Goal: Task Accomplishment & Management: Complete application form

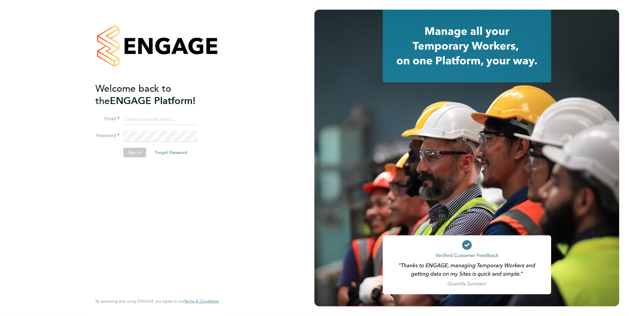
type input "james.garrard@randstad.co.uk"
click at [121, 155] on li "Sign In Forgot Password" at bounding box center [153, 156] width 117 height 16
click at [127, 153] on button "Sign In" at bounding box center [134, 153] width 23 height 10
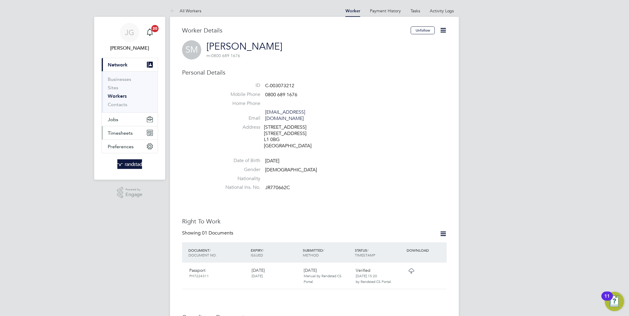
click at [134, 138] on button "Timesheets" at bounding box center [130, 132] width 56 height 13
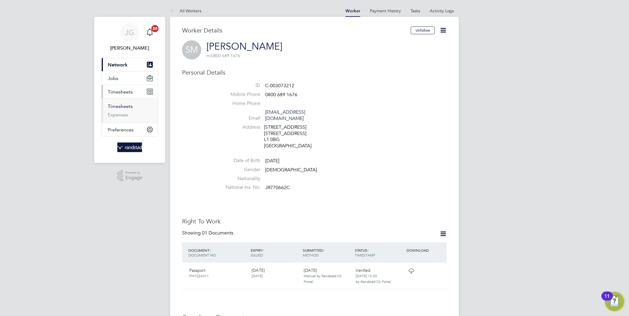
click at [127, 106] on link "Timesheets" at bounding box center [120, 107] width 25 height 6
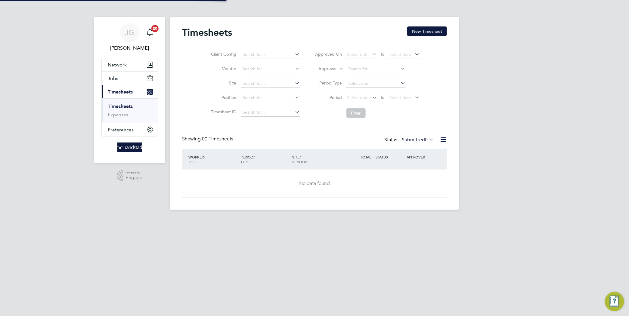
click at [412, 38] on div "Timesheets New Timesheet" at bounding box center [314, 35] width 265 height 18
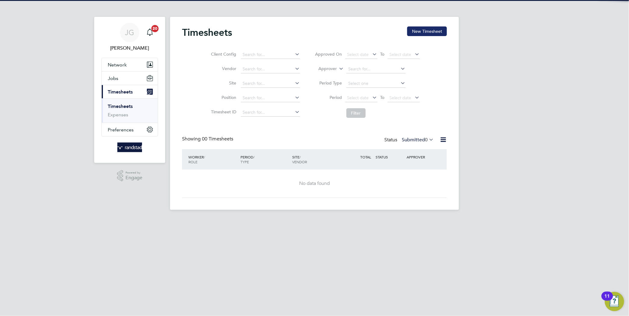
click at [413, 36] on div "Timesheets New Timesheet" at bounding box center [314, 35] width 265 height 18
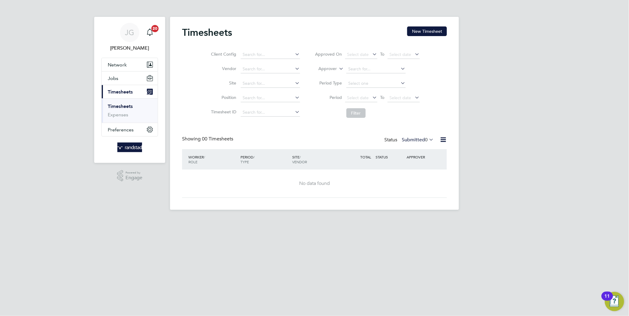
click at [429, 20] on div "Timesheets New Timesheet Client Config Vendor Site Position Timesheet ID Approv…" at bounding box center [314, 113] width 289 height 193
click at [427, 27] on button "New Timesheet" at bounding box center [427, 31] width 40 height 10
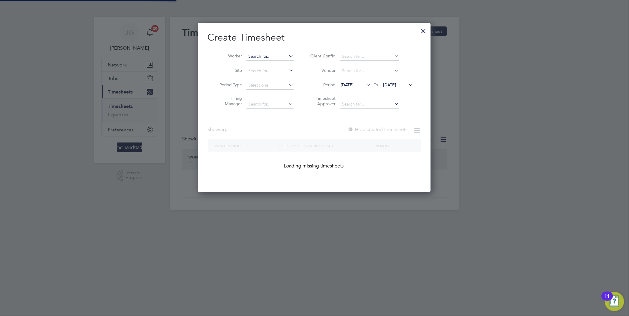
scroll to position [170, 233]
click at [264, 54] on input at bounding box center [270, 56] width 47 height 8
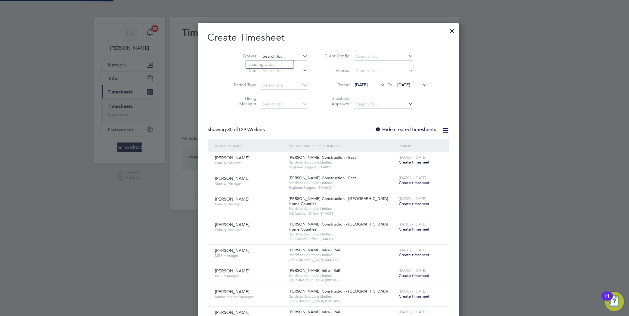
scroll to position [1285, 233]
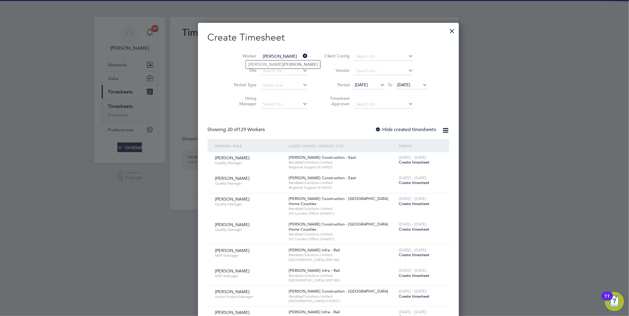
click at [272, 59] on input "mcglenn" at bounding box center [284, 56] width 47 height 8
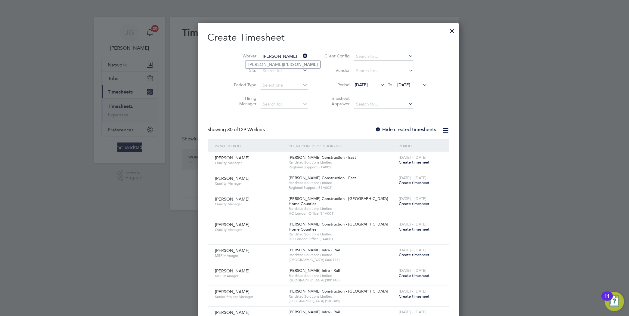
type input "mcglenn"
click at [283, 69] on ul "Stephen Mcglenn" at bounding box center [283, 64] width 75 height 9
click at [283, 63] on div "Timesheets New Timesheet Client Config Vendor Site Position Timesheet ID Approv…" at bounding box center [314, 113] width 289 height 193
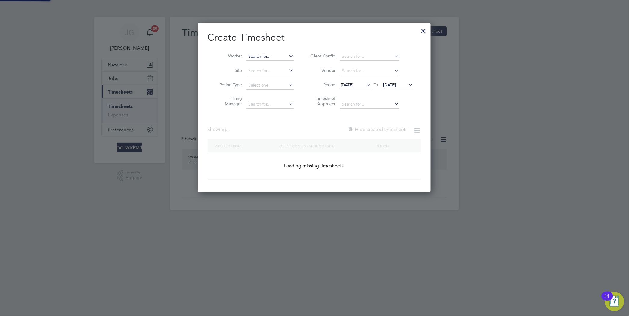
click at [275, 56] on input at bounding box center [270, 56] width 47 height 8
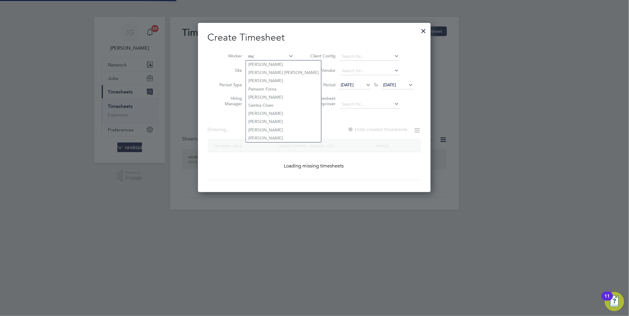
scroll to position [169, 233]
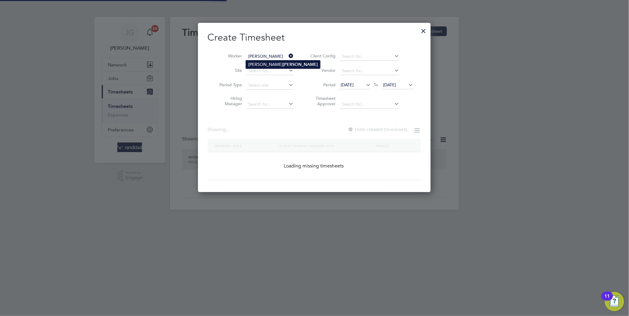
click at [283, 62] on b "Mcglenn" at bounding box center [300, 64] width 35 height 5
type input "Stephen Mcglenn"
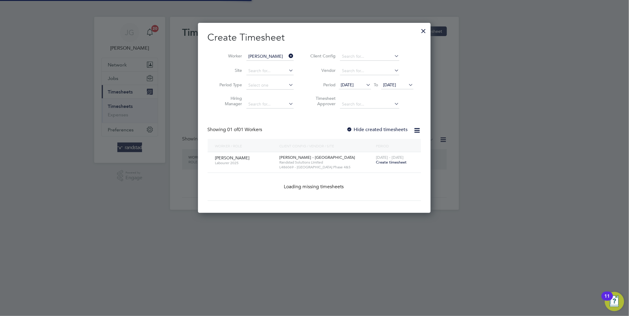
scroll to position [163, 233]
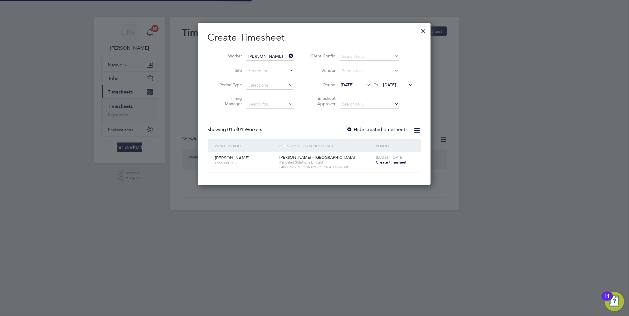
click at [382, 127] on label "Hide created timesheets" at bounding box center [377, 130] width 61 height 6
click at [391, 161] on span "Create timesheet" at bounding box center [391, 162] width 31 height 5
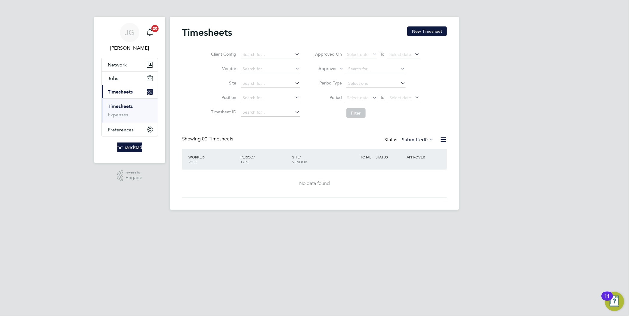
click at [64, 7] on div "JG James Garrard Notifications 20 Applications: Network Businesses Sites Worker…" at bounding box center [314, 110] width 629 height 220
click at [421, 33] on button "New Timesheet" at bounding box center [427, 31] width 40 height 10
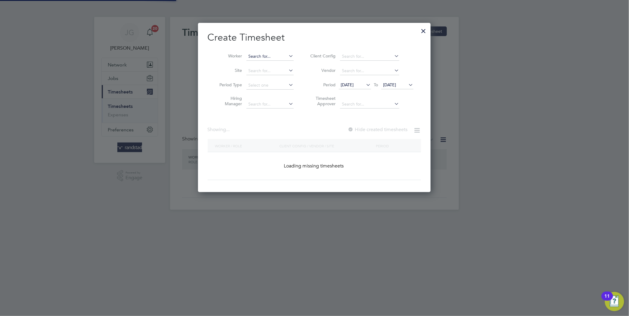
scroll to position [170, 233]
click at [272, 57] on input at bounding box center [270, 56] width 47 height 8
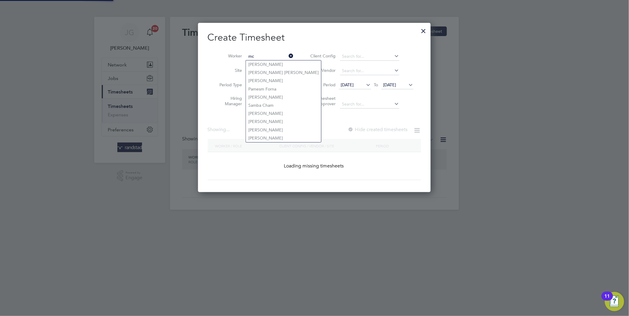
scroll to position [169, 233]
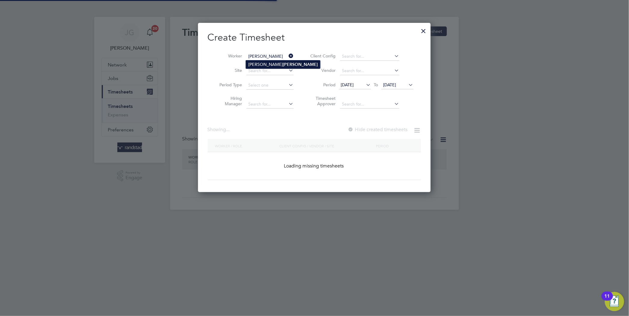
click at [283, 65] on b "Mcglenn" at bounding box center [300, 64] width 35 height 5
type input "Stephen Mcglenn"
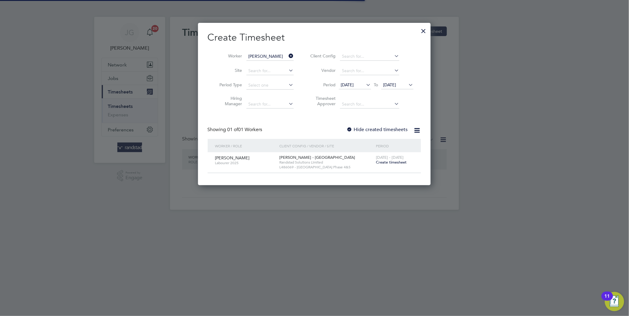
click at [394, 165] on div "13 - 19 Sep 2025 Create timesheet" at bounding box center [395, 160] width 40 height 16
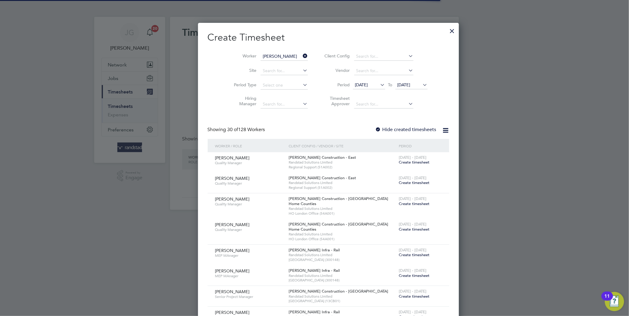
scroll to position [1286, 233]
click at [375, 129] on label "Hide created timesheets" at bounding box center [405, 130] width 61 height 6
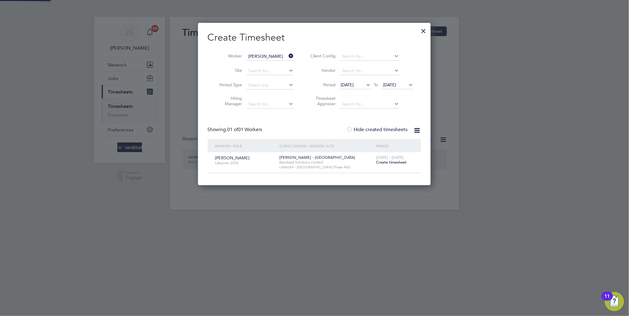
scroll to position [163, 233]
click at [396, 84] on span "16 Sep 2025" at bounding box center [390, 84] width 13 height 5
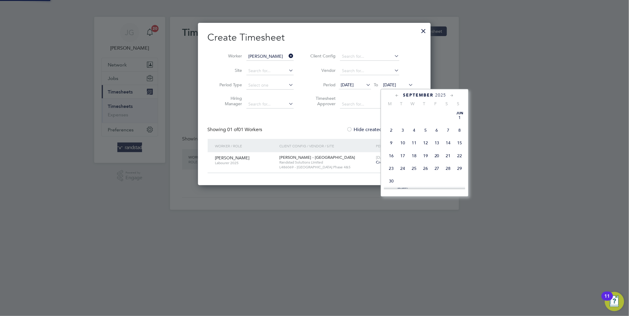
scroll to position [212, 0]
click at [441, 140] on span "19" at bounding box center [436, 134] width 11 height 11
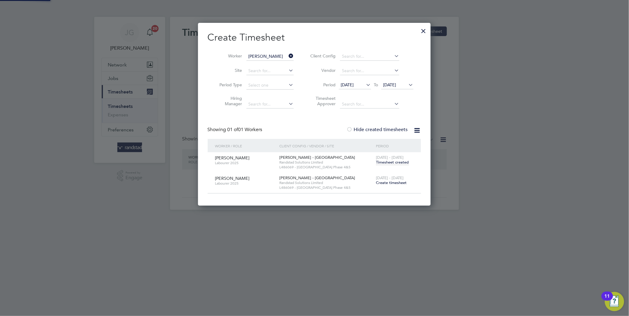
scroll to position [183, 233]
click at [395, 181] on span "Create timesheet" at bounding box center [391, 182] width 31 height 5
